Goal: Transaction & Acquisition: Purchase product/service

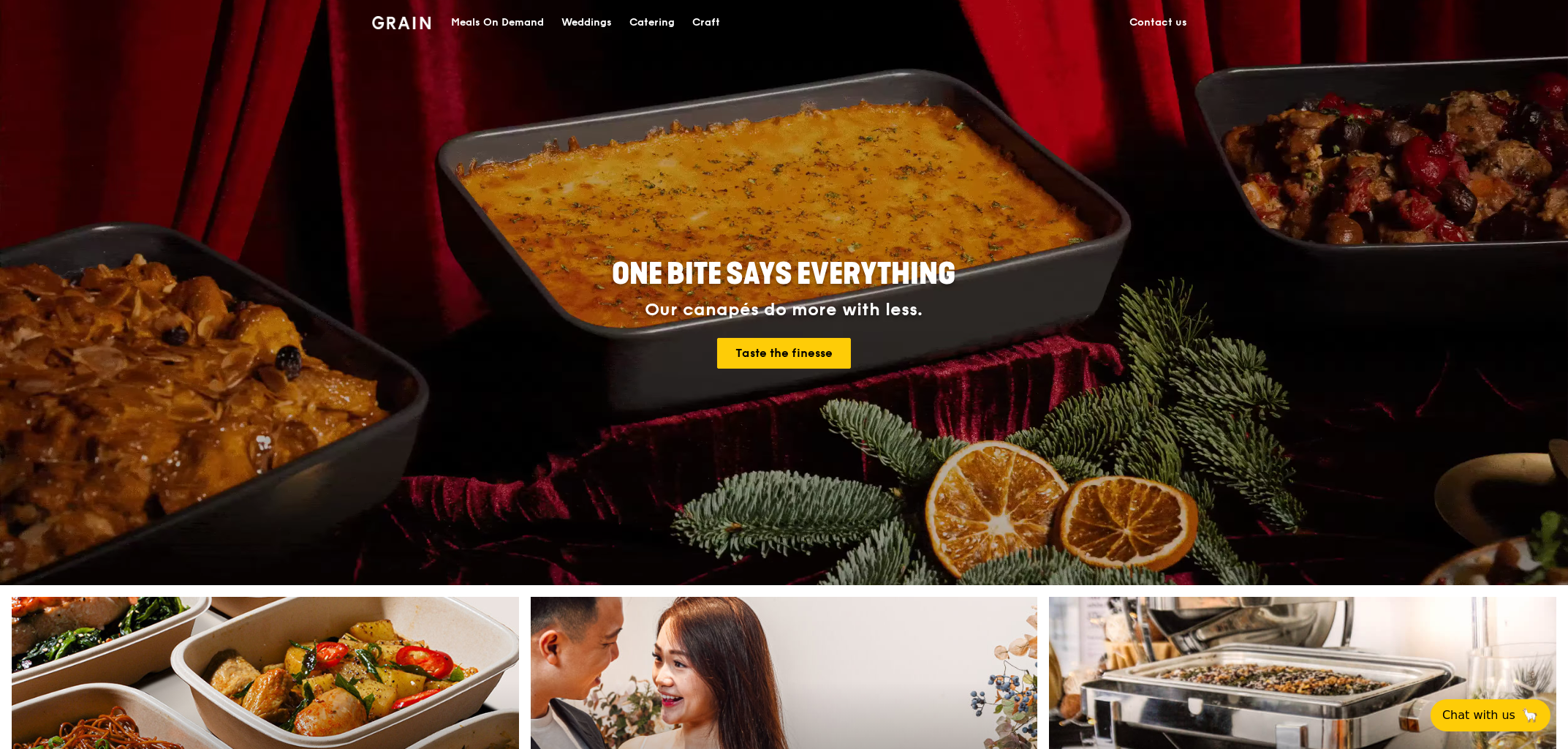
click at [657, 25] on div "Catering" at bounding box center [652, 22] width 45 height 44
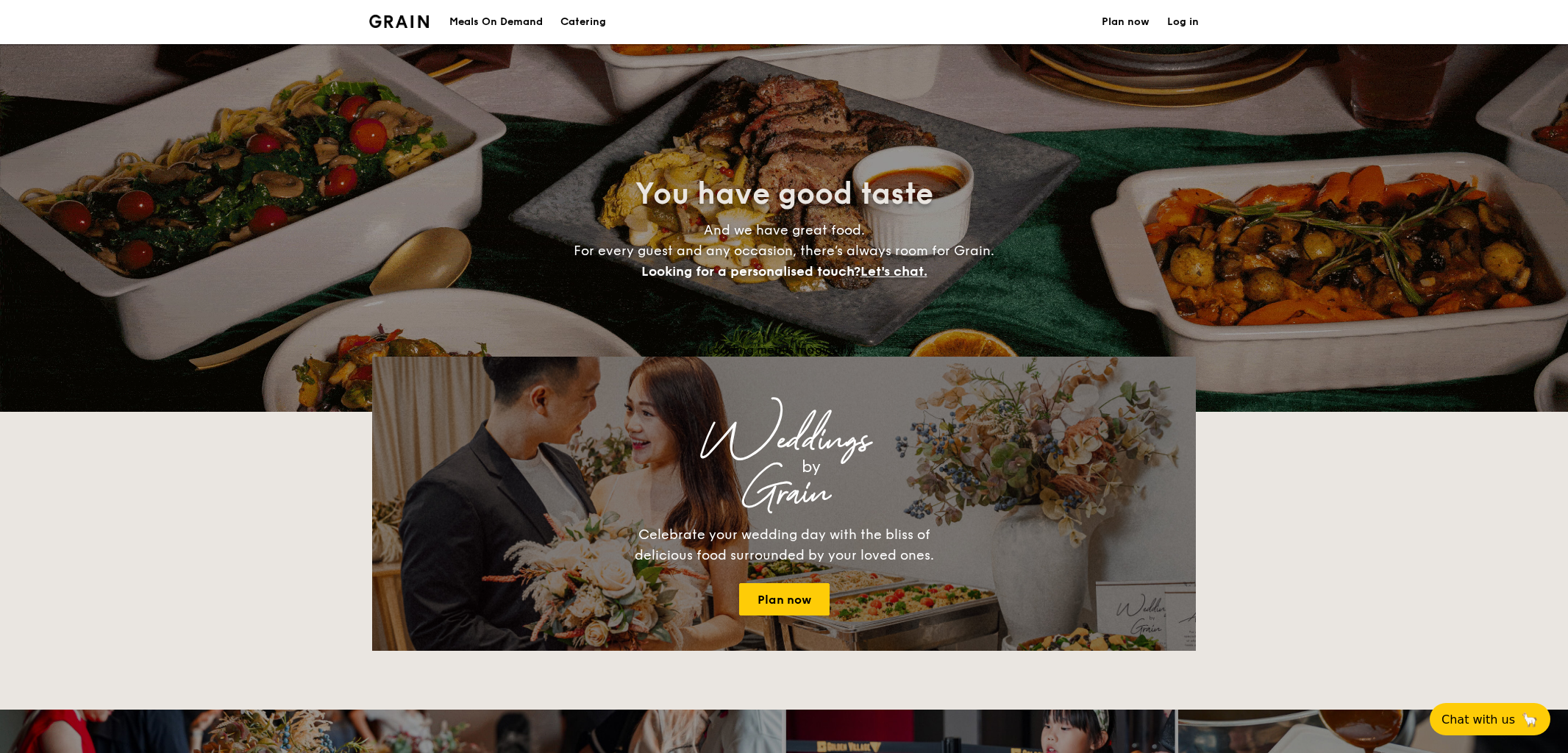
select select
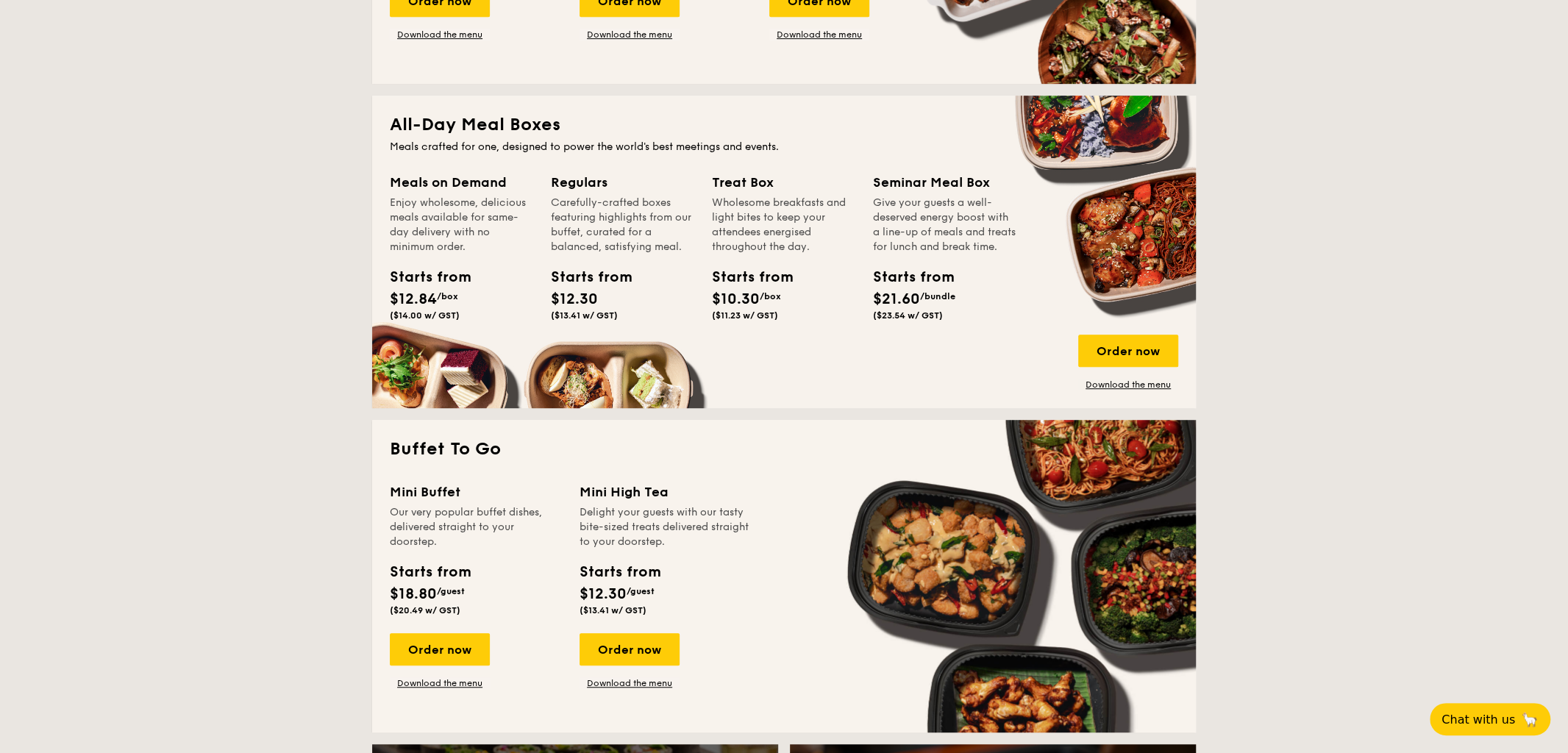
scroll to position [572, 0]
click at [1132, 342] on div "Order now" at bounding box center [1128, 350] width 100 height 33
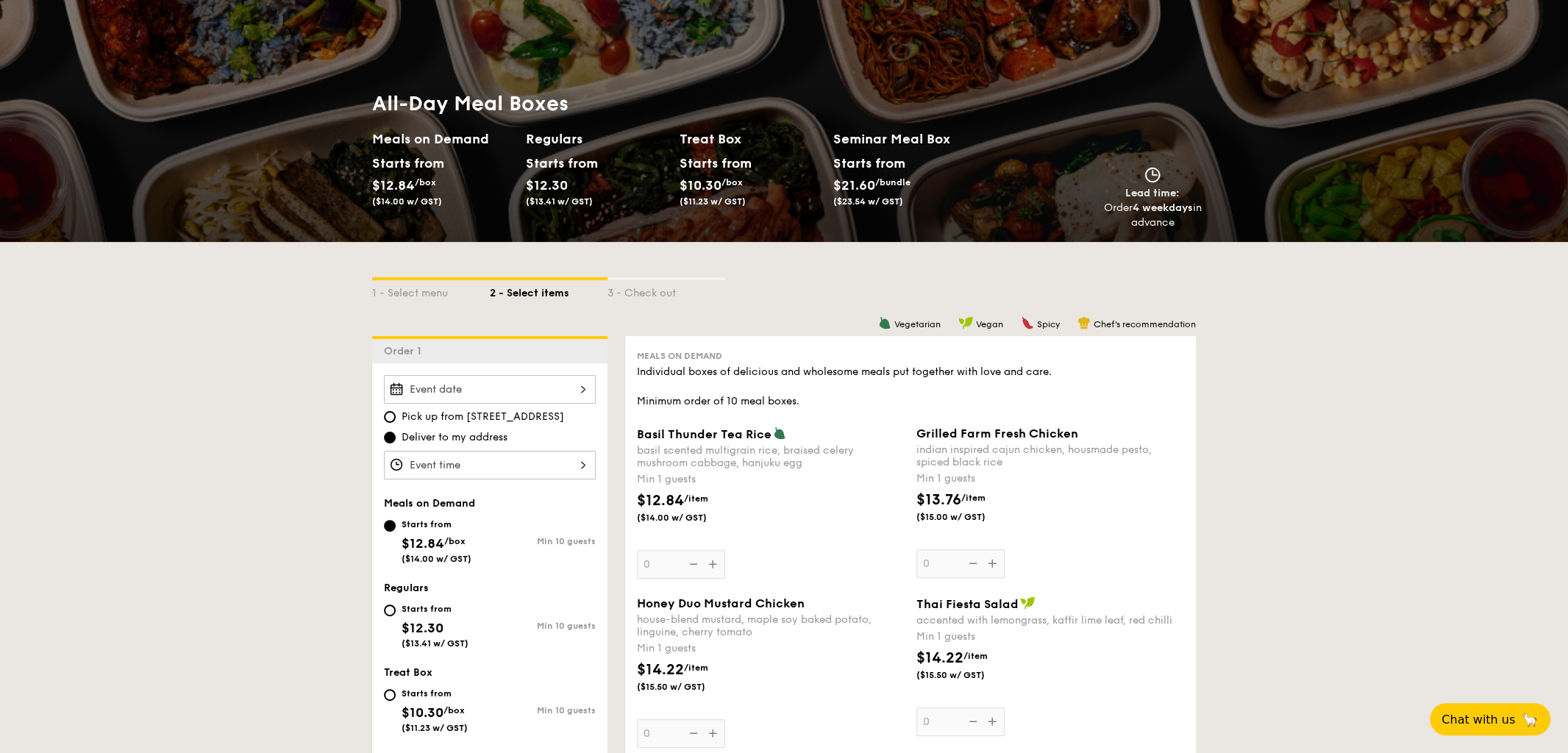
scroll to position [163, 0]
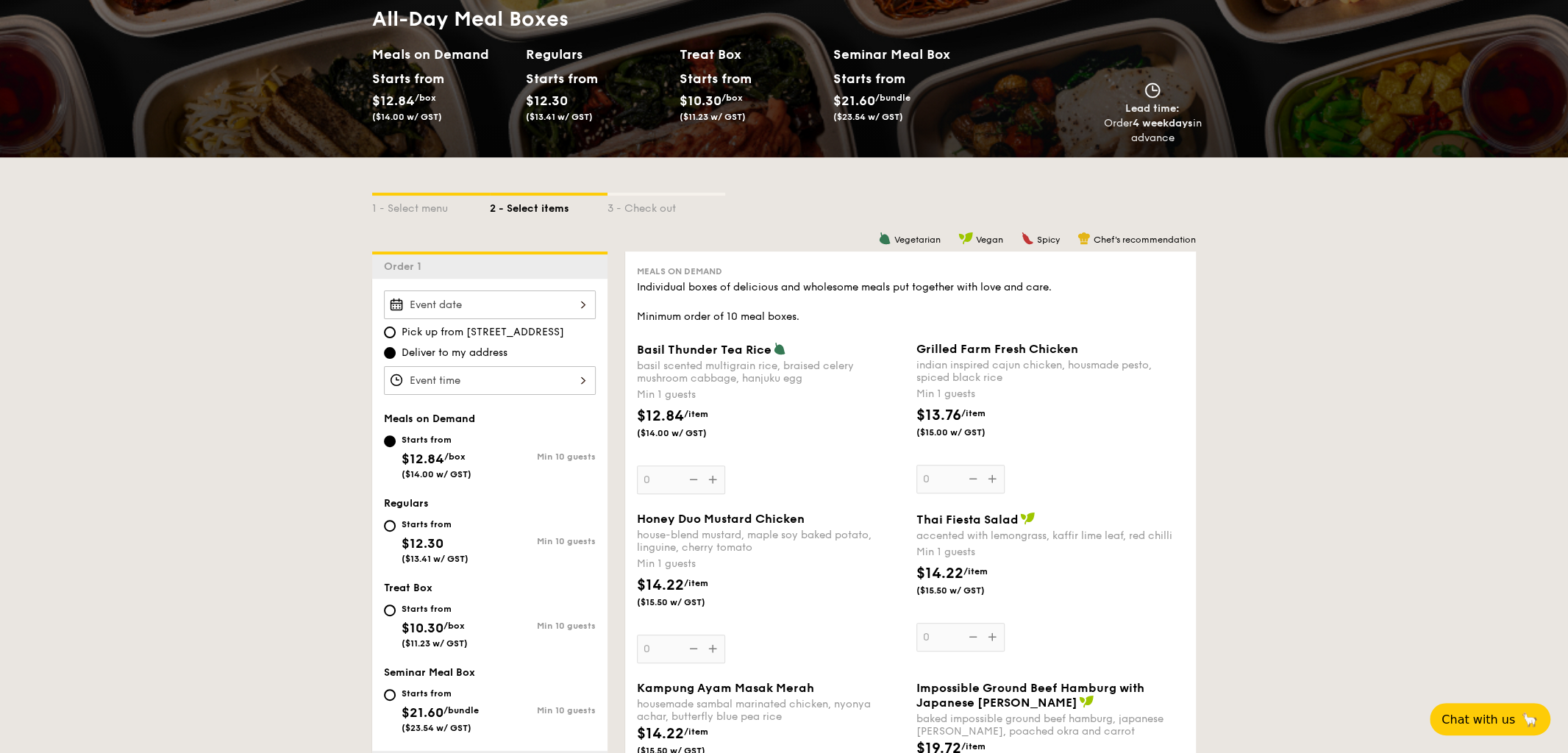
select select
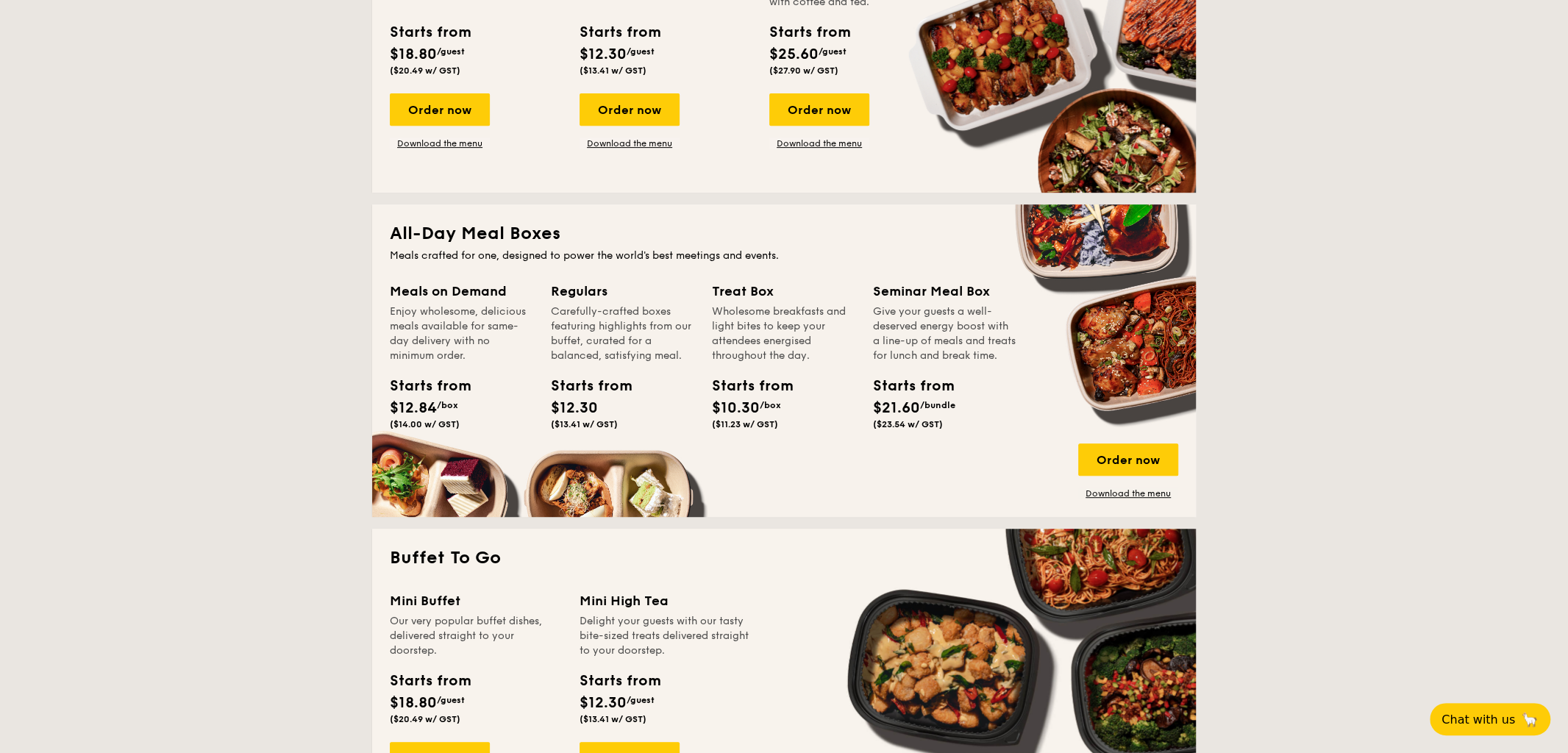
scroll to position [302, 0]
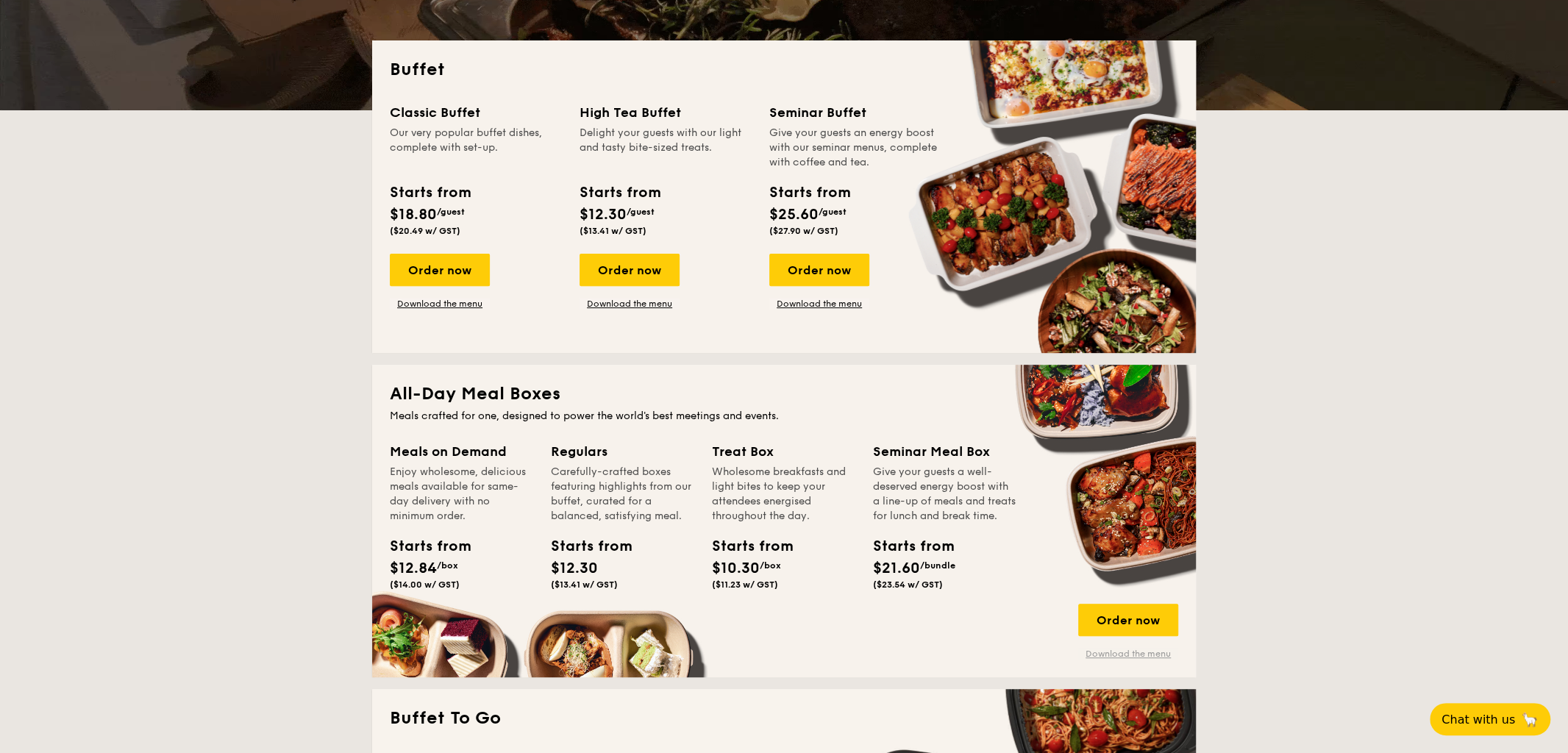
click at [1132, 657] on link "Download the menu" at bounding box center [1128, 653] width 100 height 12
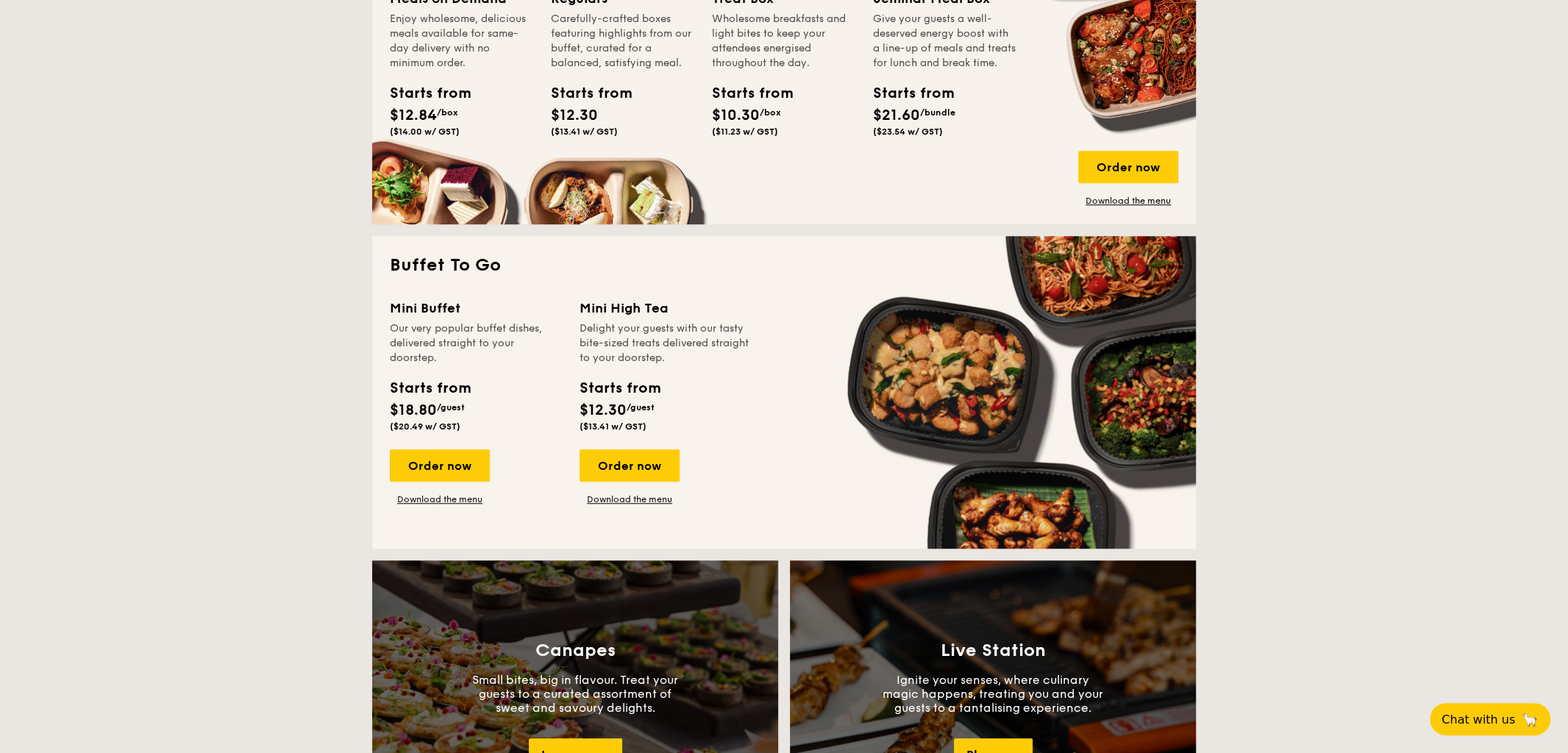
scroll to position [793, 0]
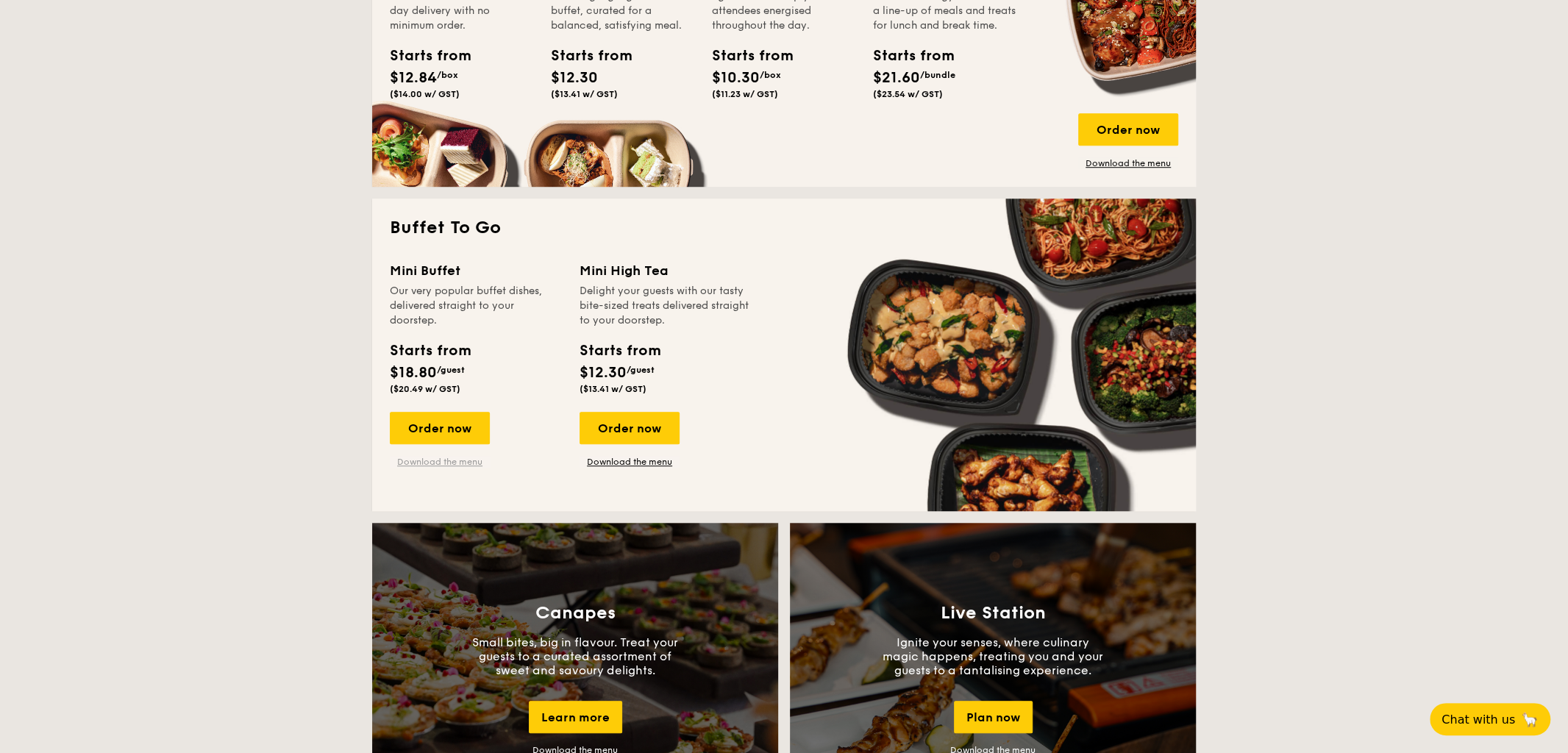
click at [427, 460] on link "Download the menu" at bounding box center [440, 461] width 100 height 12
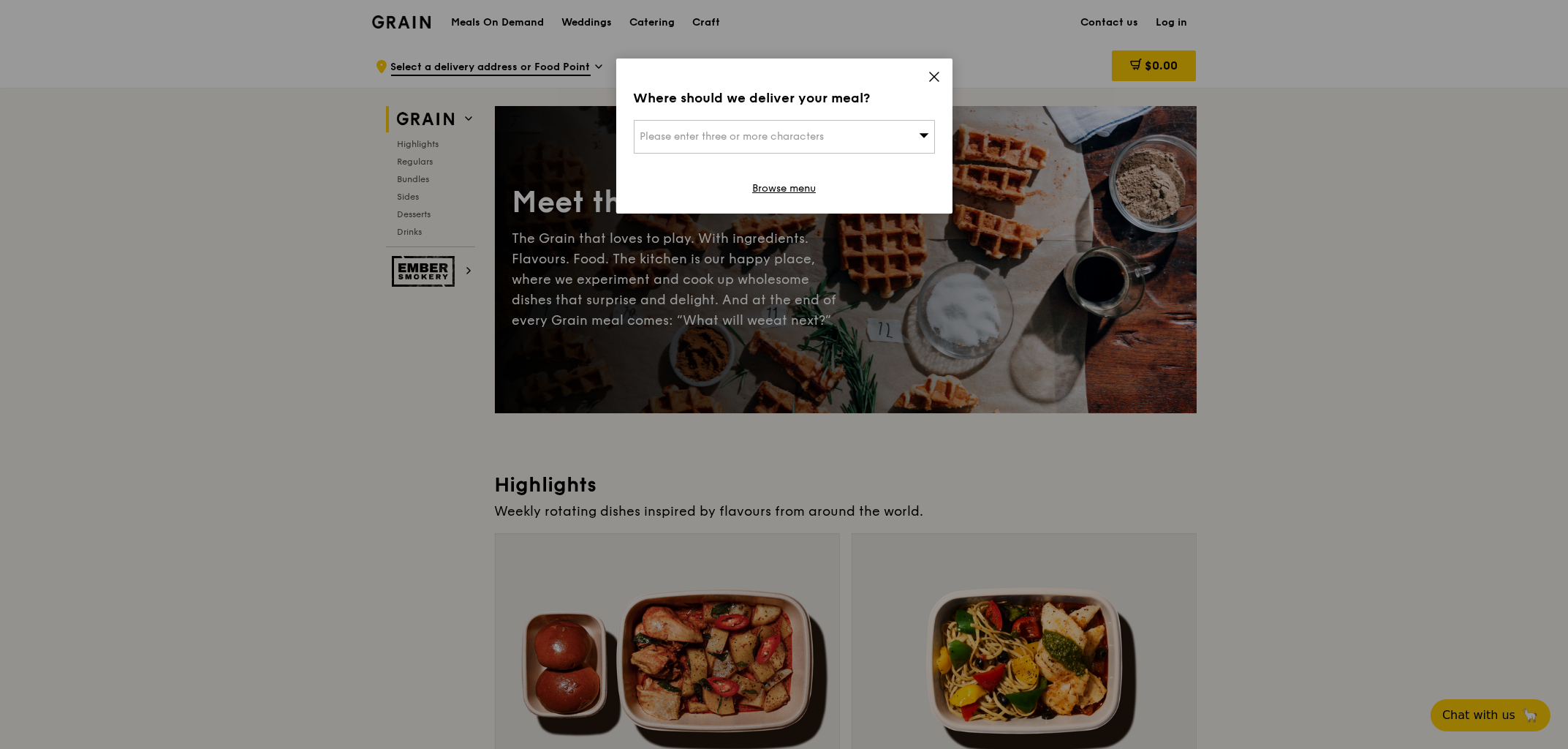
click at [837, 138] on div "Please enter three or more characters" at bounding box center [784, 137] width 301 height 34
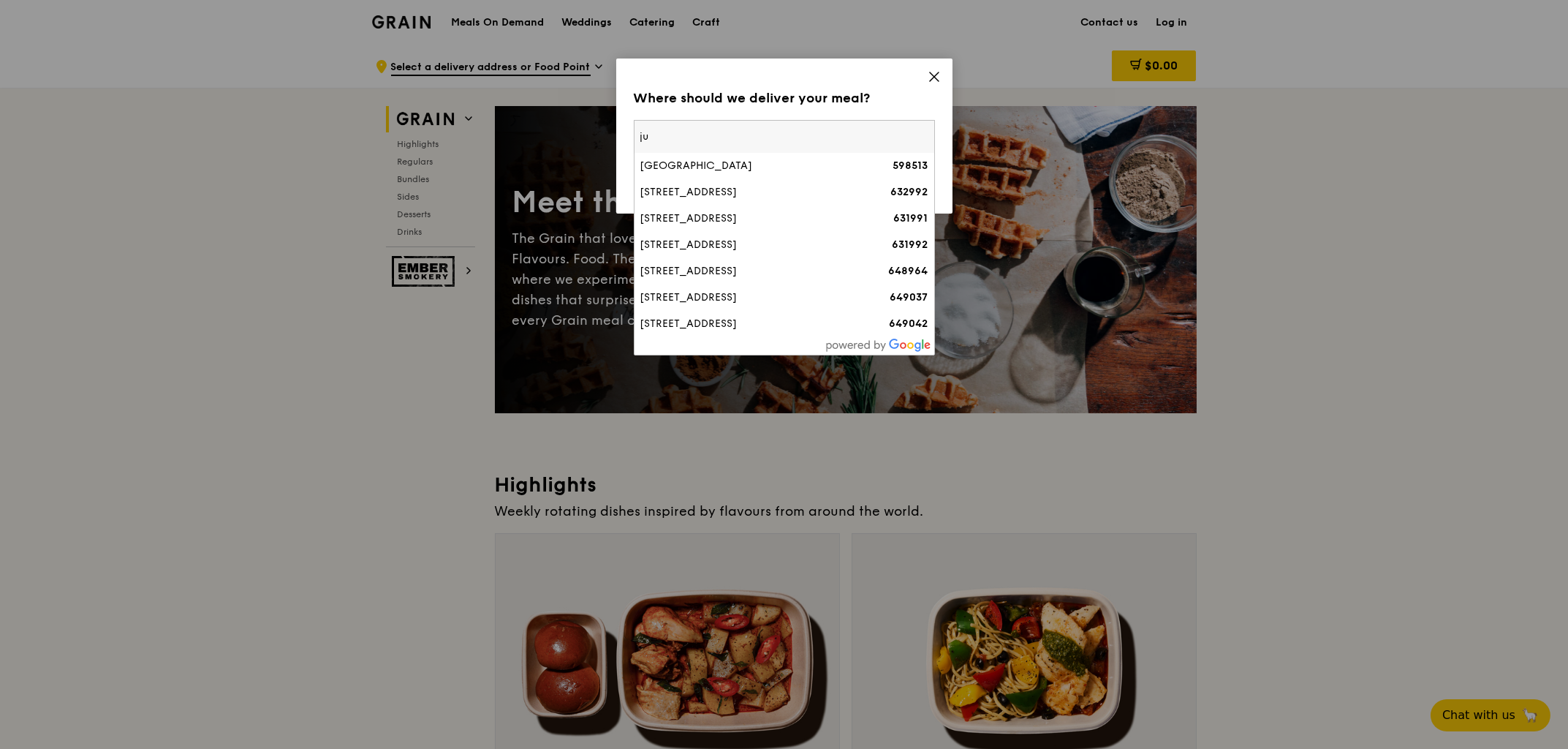
type input "j"
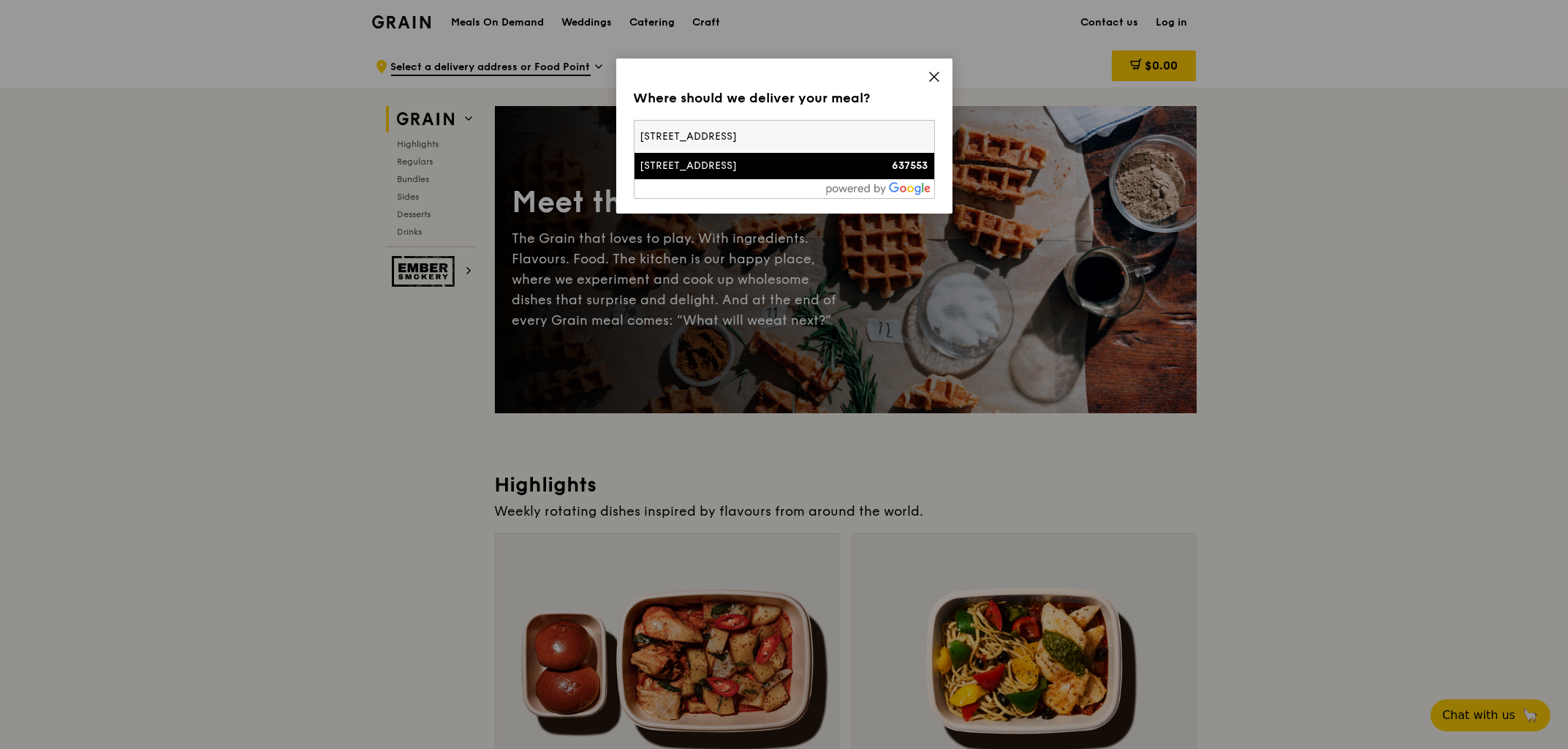
type input "[STREET_ADDRESS]"
click at [824, 161] on div "[STREET_ADDRESS]" at bounding box center [749, 166] width 217 height 14
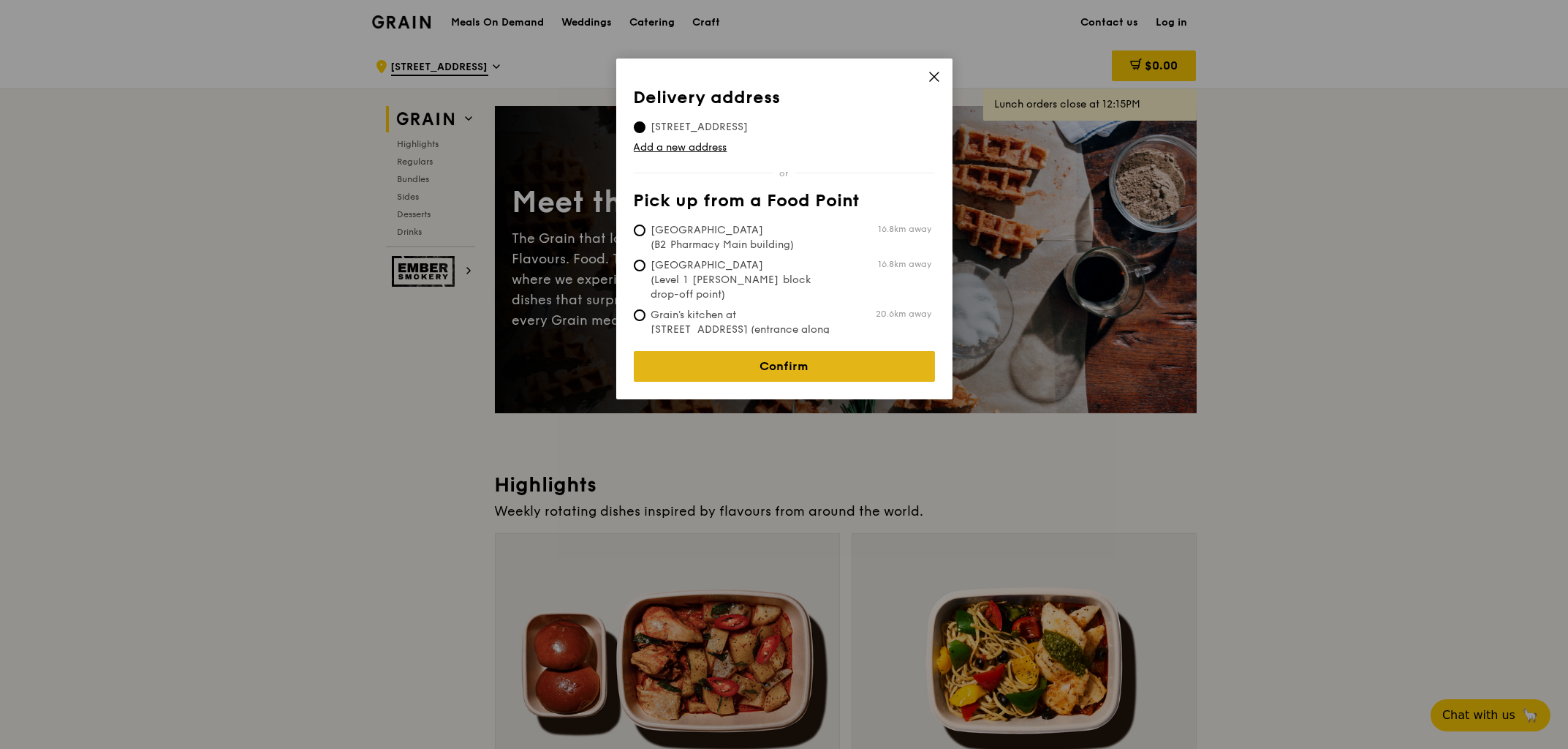
click at [818, 363] on link "Confirm" at bounding box center [784, 366] width 301 height 31
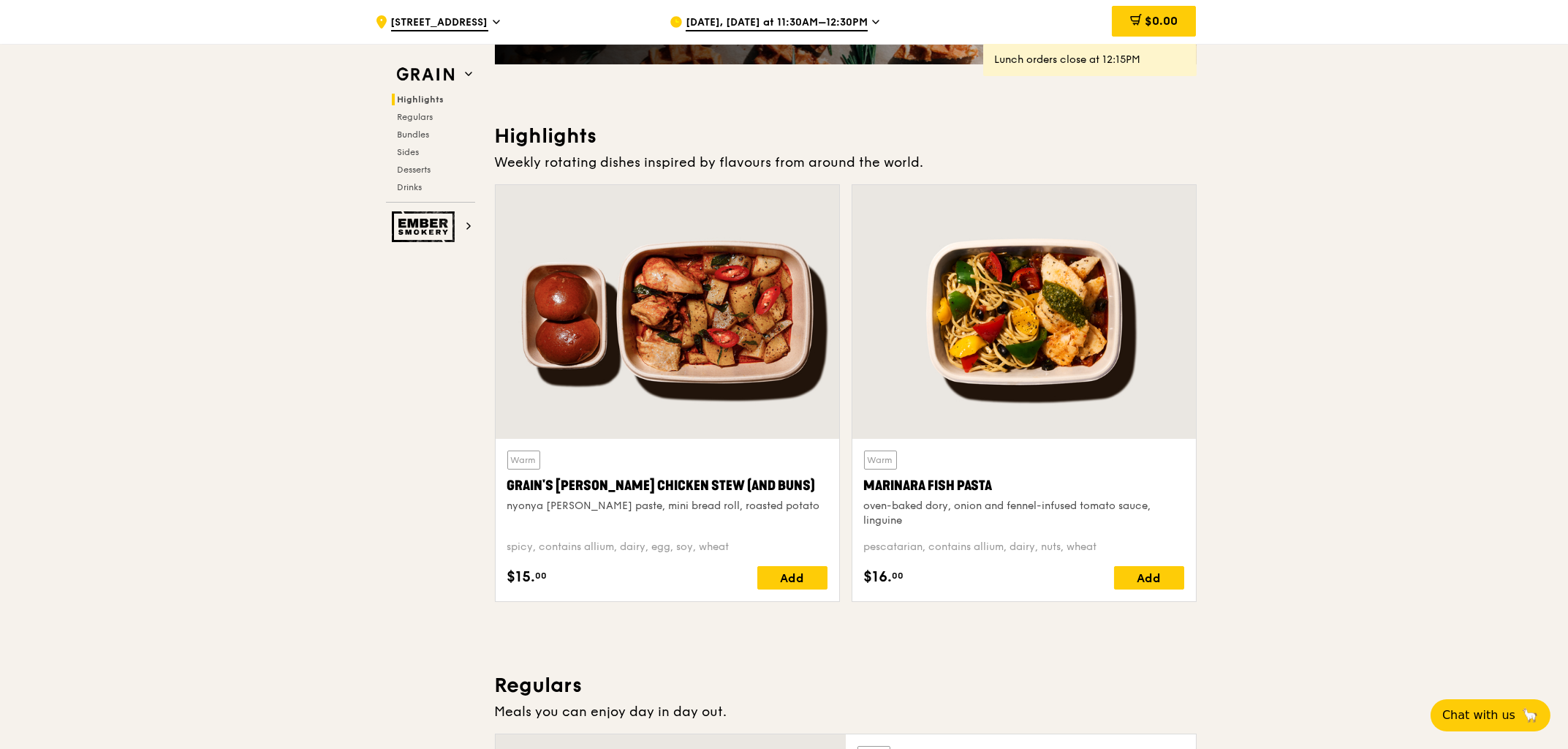
scroll to position [406, 0]
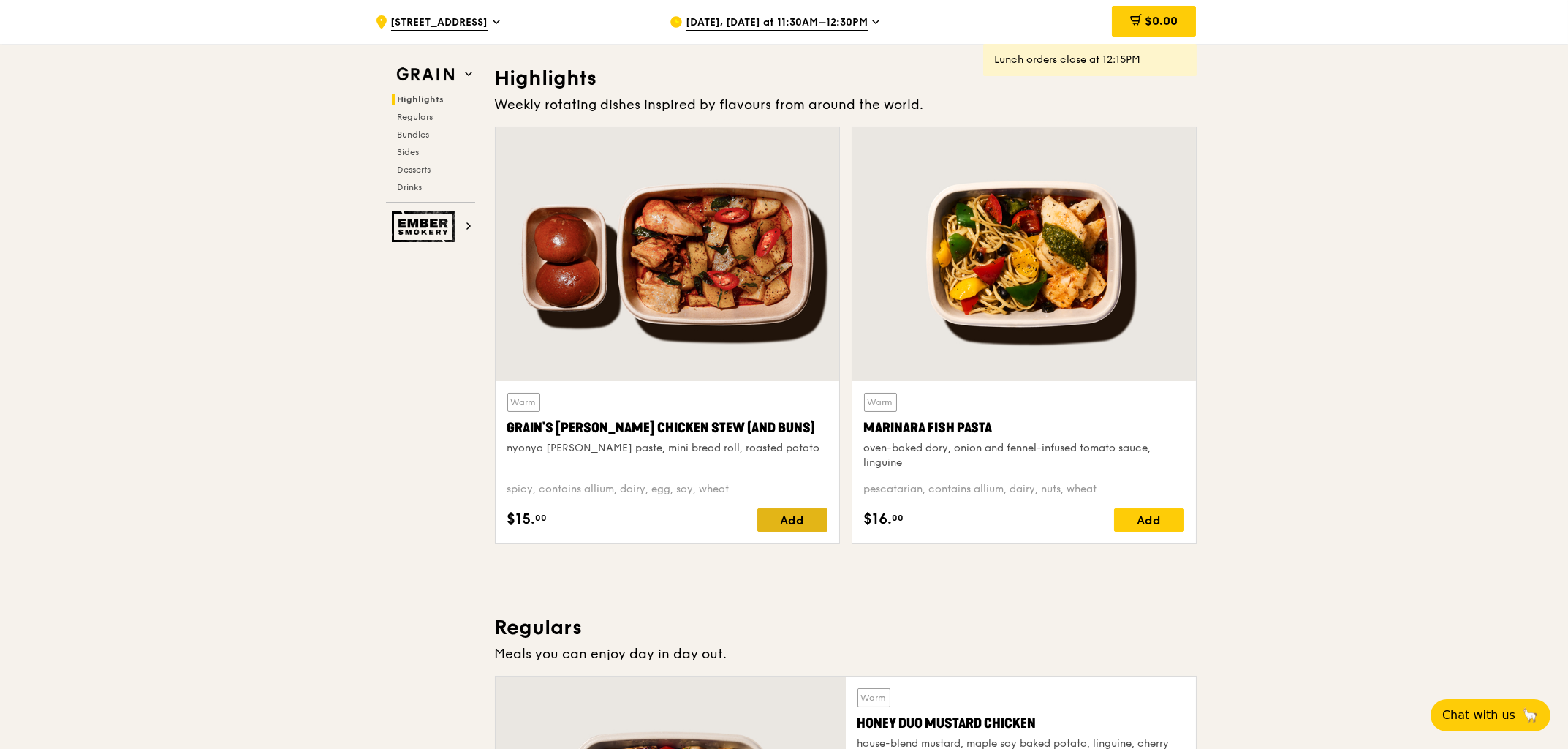
click at [798, 515] on div "Add" at bounding box center [792, 520] width 70 height 24
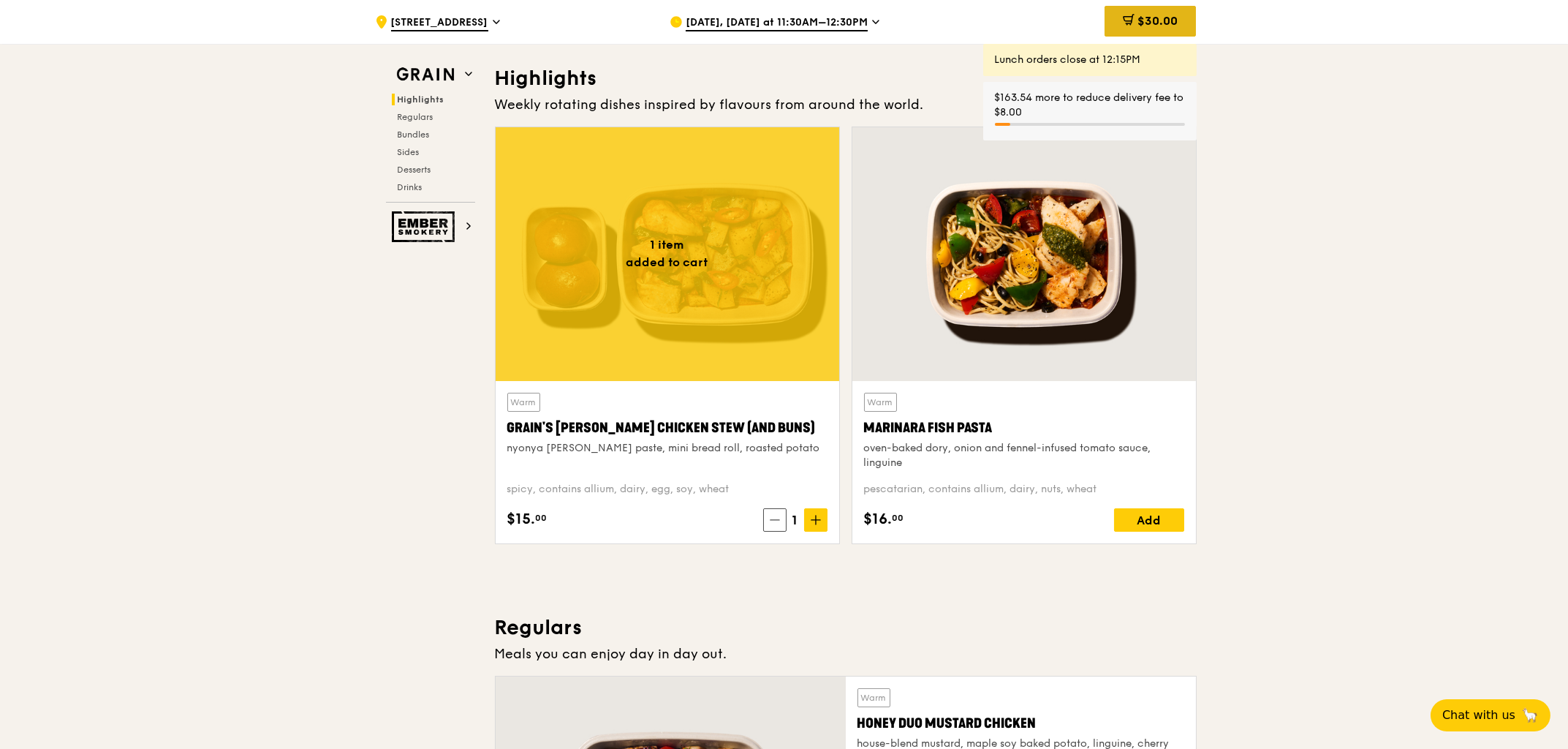
click at [1185, 21] on div "$30.00" at bounding box center [1150, 21] width 92 height 31
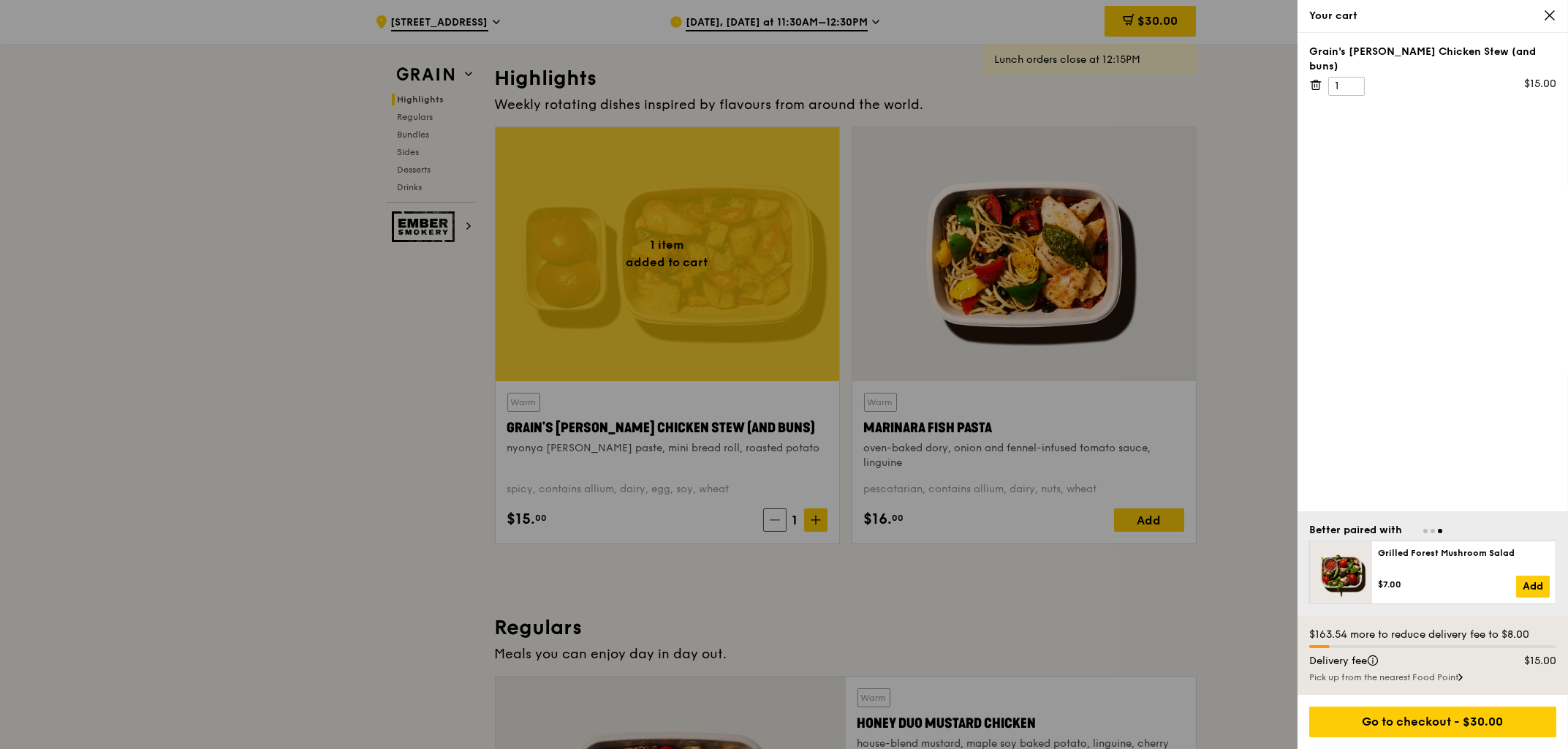
click at [1463, 677] on icon at bounding box center [1460, 676] width 5 height 7
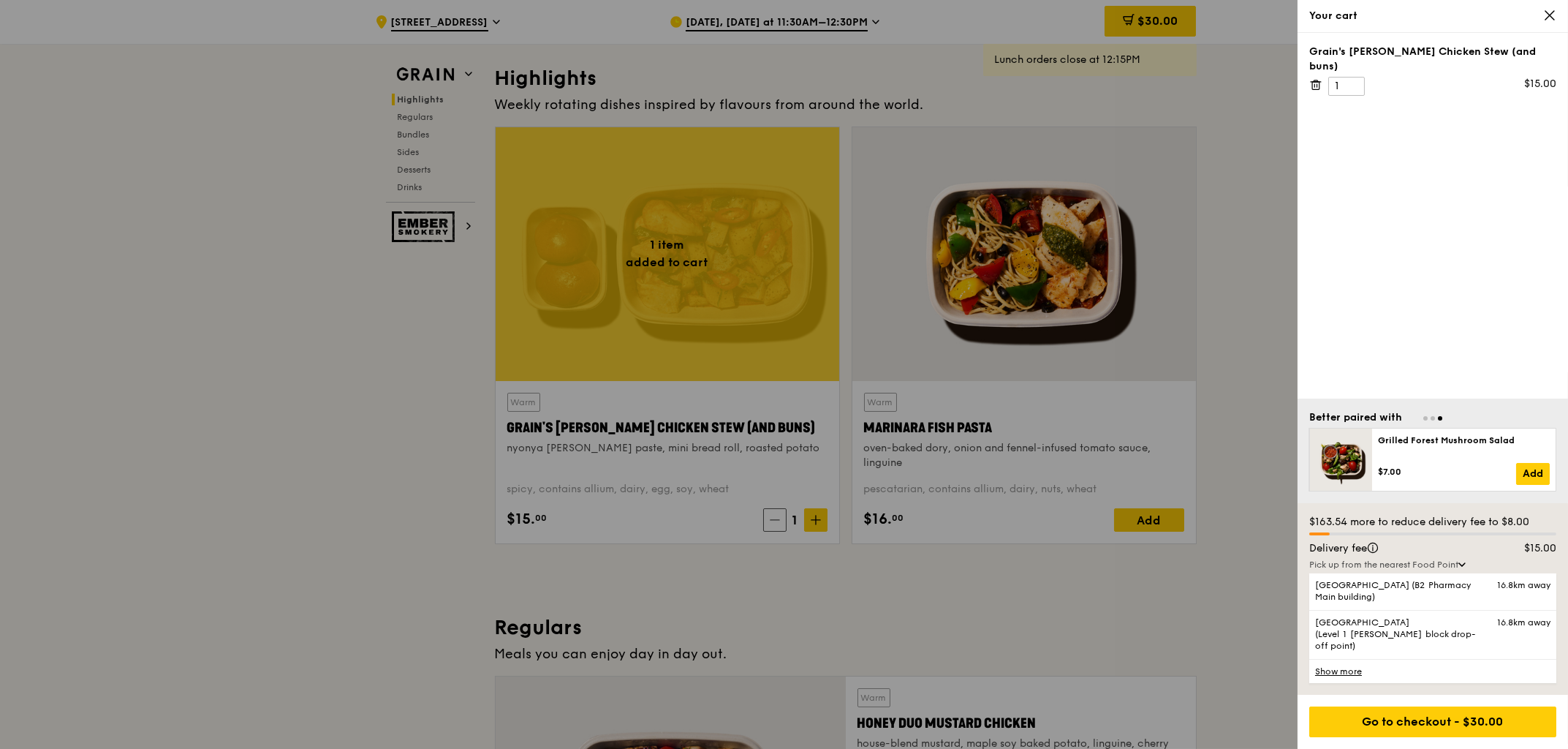
click at [1359, 673] on link "Show more" at bounding box center [1433, 671] width 247 height 25
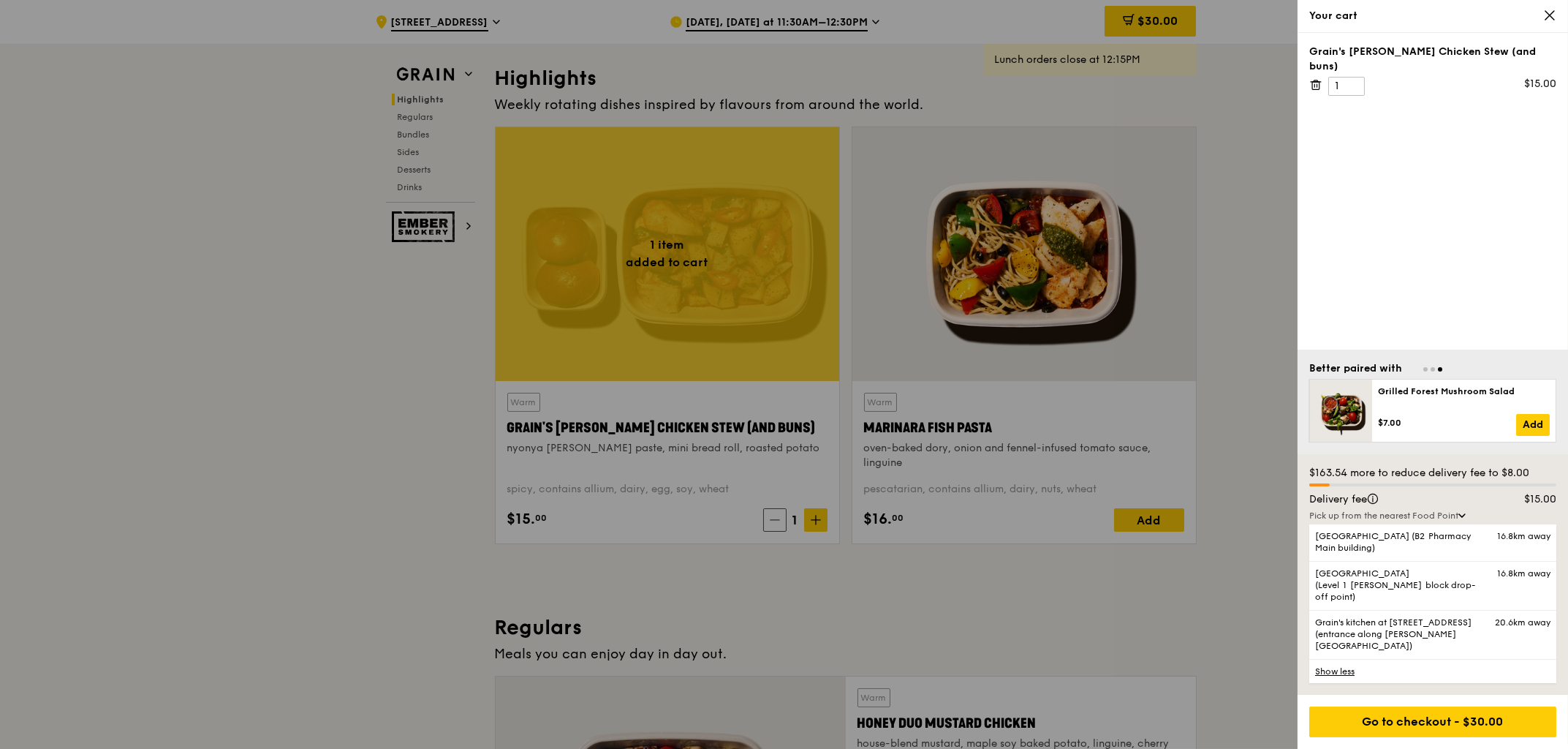
click at [1548, 21] on icon at bounding box center [1550, 15] width 13 height 13
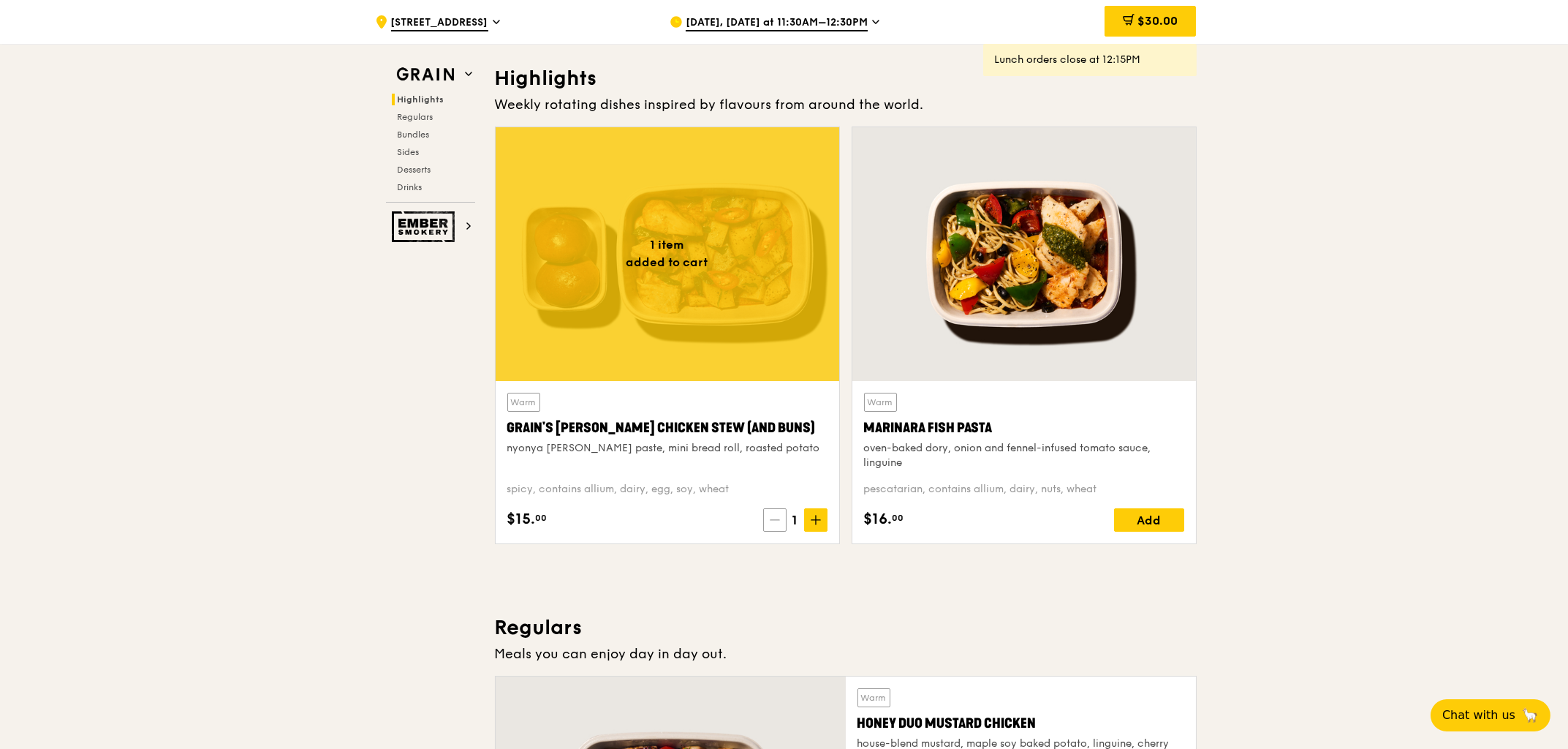
click at [778, 527] on span at bounding box center [775, 520] width 24 height 24
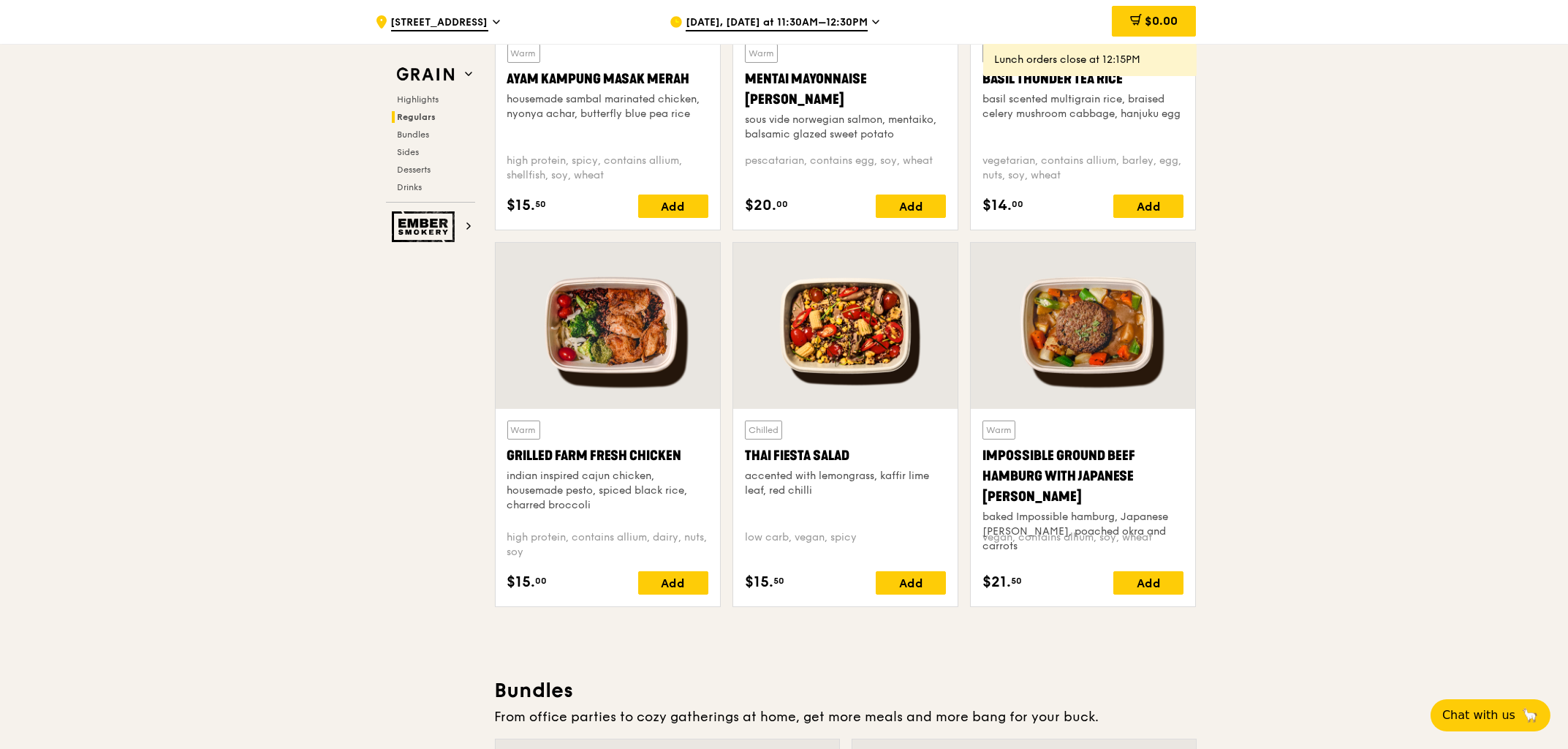
scroll to position [1299, 0]
